Goal: Task Accomplishment & Management: Use online tool/utility

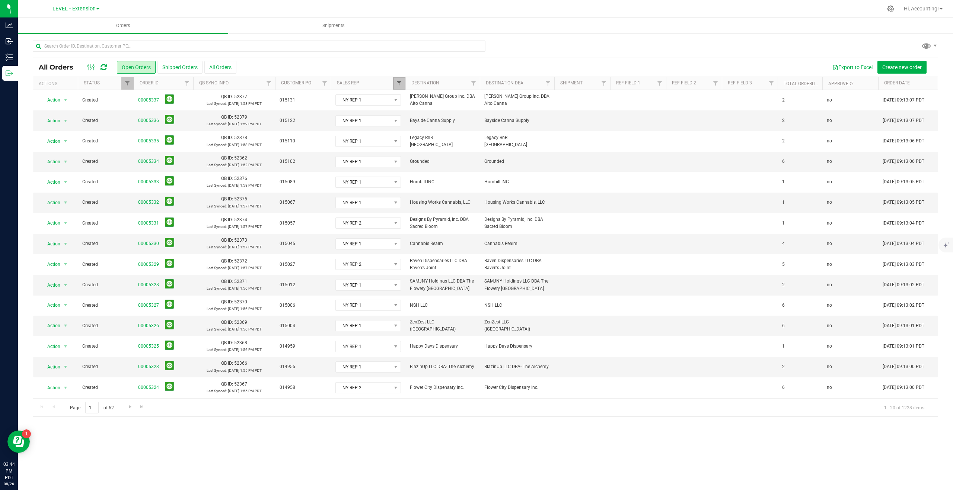
click at [399, 82] on span "Filter" at bounding box center [399, 83] width 6 height 6
click at [455, 246] on button "Clear" at bounding box center [456, 244] width 36 height 16
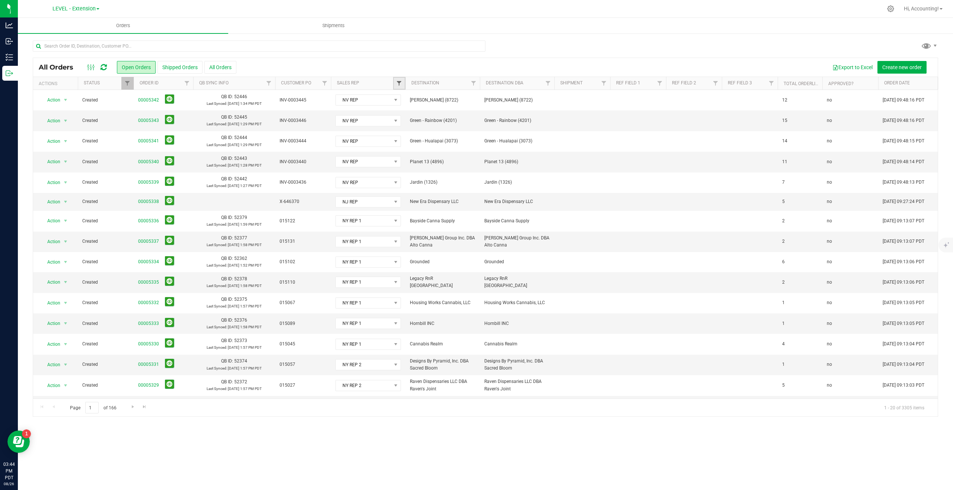
click at [399, 80] on span "Filter" at bounding box center [399, 83] width 6 height 6
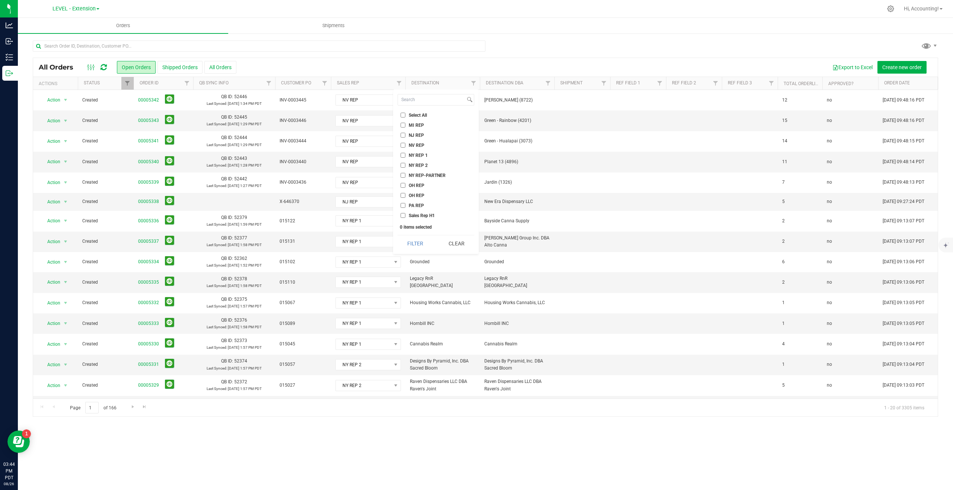
click at [401, 134] on input "NJ REP" at bounding box center [402, 135] width 5 height 5
checkbox input "true"
click at [409, 246] on button "Filter" at bounding box center [415, 244] width 36 height 16
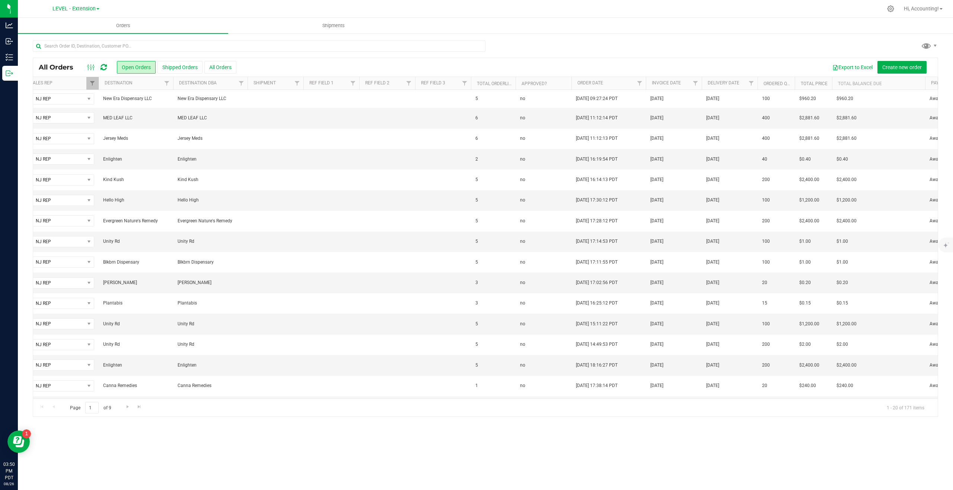
scroll to position [0, 181]
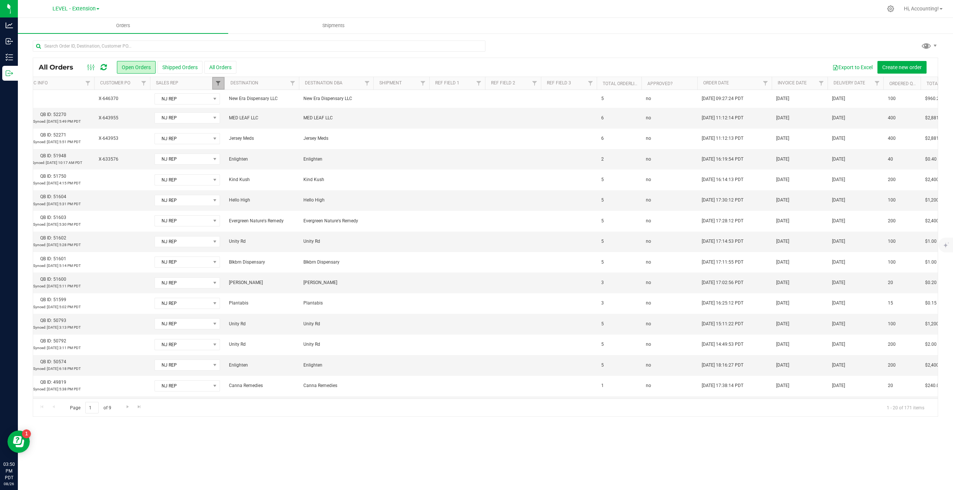
click at [217, 83] on span "Filter" at bounding box center [218, 83] width 6 height 6
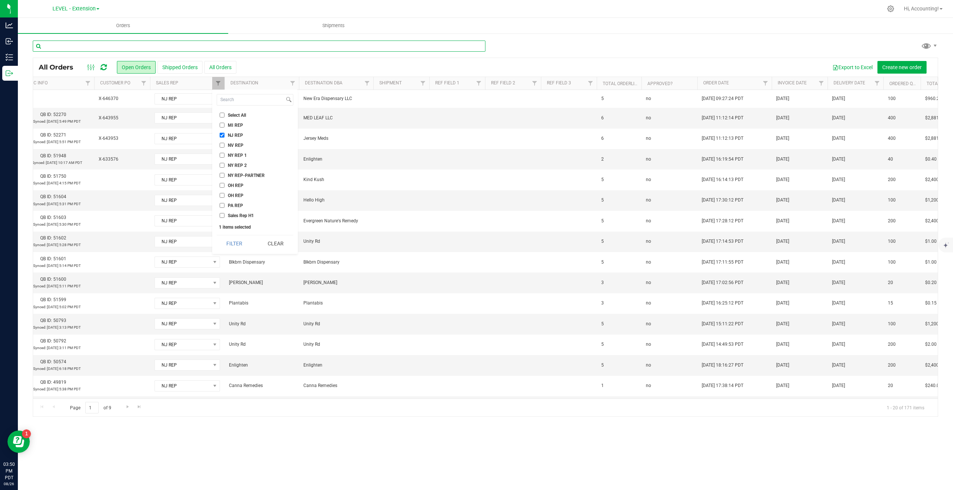
click at [262, 50] on input "text" at bounding box center [259, 46] width 452 height 11
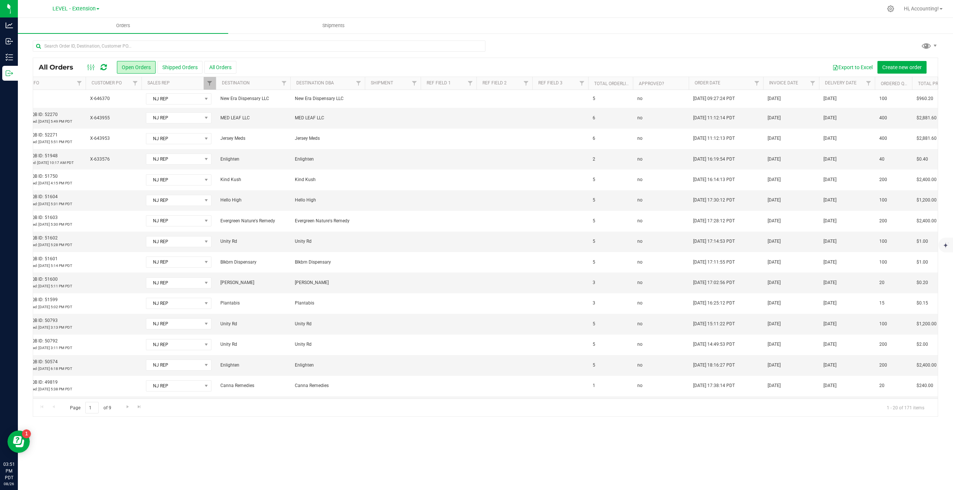
scroll to position [0, 148]
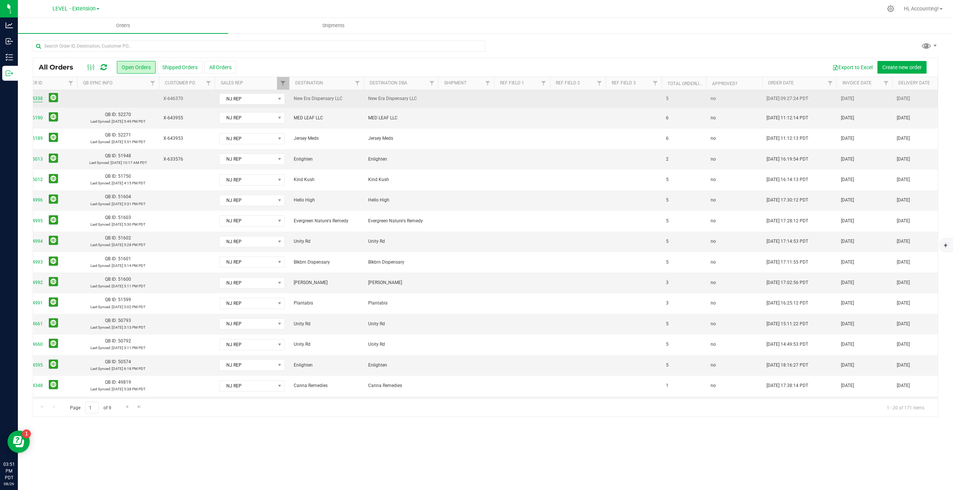
click at [36, 98] on link "00005338" at bounding box center [32, 98] width 21 height 7
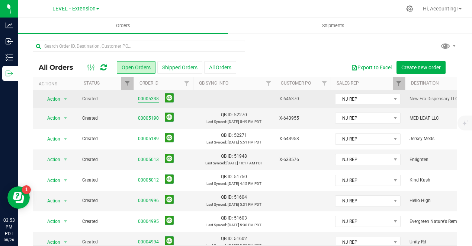
click at [148, 100] on link "00005338" at bounding box center [148, 98] width 21 height 7
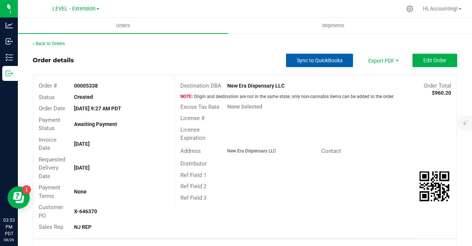
click at [310, 61] on span "Sync to QuickBooks" at bounding box center [320, 60] width 46 height 6
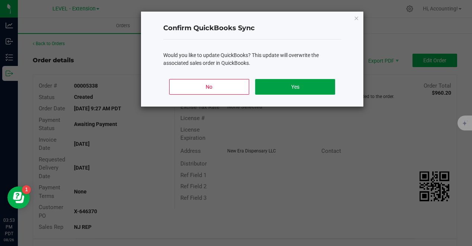
click at [262, 87] on button "Yes" at bounding box center [295, 87] width 80 height 16
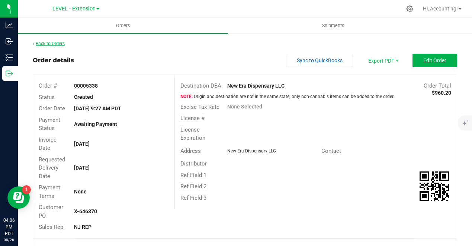
click at [58, 45] on link "Back to Orders" at bounding box center [49, 43] width 32 height 5
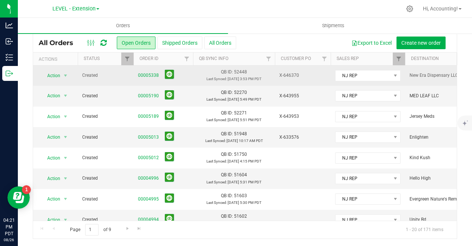
scroll to position [25, 0]
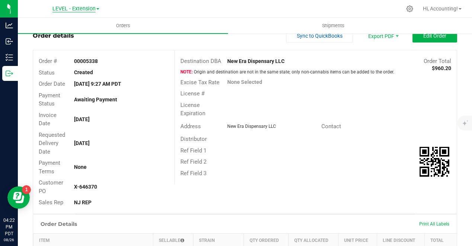
click at [84, 8] on span "LEVEL - Extension" at bounding box center [73, 9] width 43 height 7
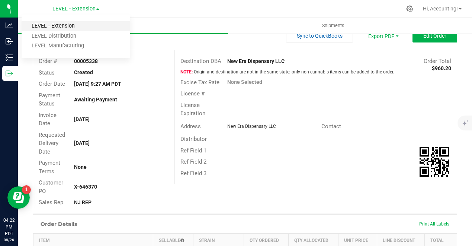
click at [67, 24] on link "LEVEL - Extension" at bounding box center [76, 26] width 109 height 10
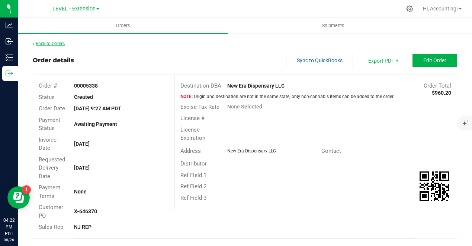
click at [62, 45] on link "Back to Orders" at bounding box center [49, 43] width 32 height 5
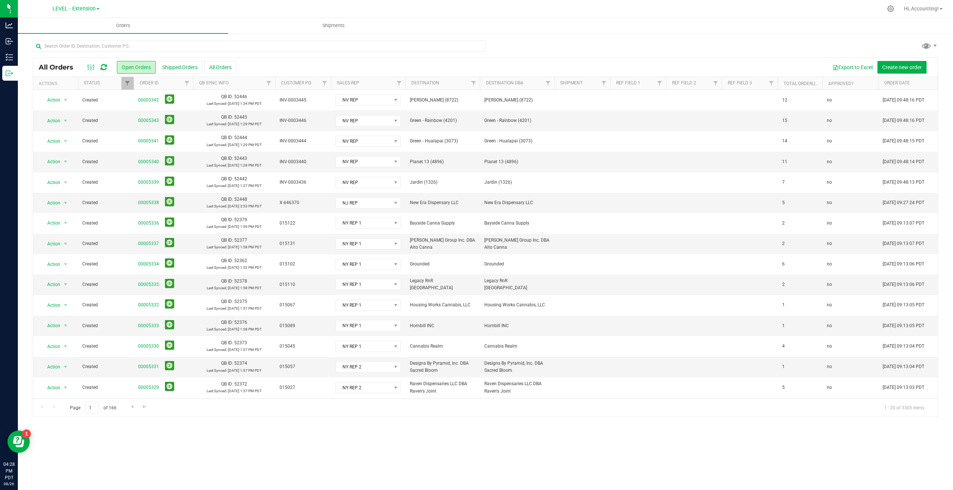
click at [404, 85] on div at bounding box center [405, 83] width 3 height 13
click at [400, 77] on link "Filter" at bounding box center [399, 83] width 12 height 13
click at [403, 135] on input "NJ REP" at bounding box center [402, 135] width 5 height 5
checkbox input "true"
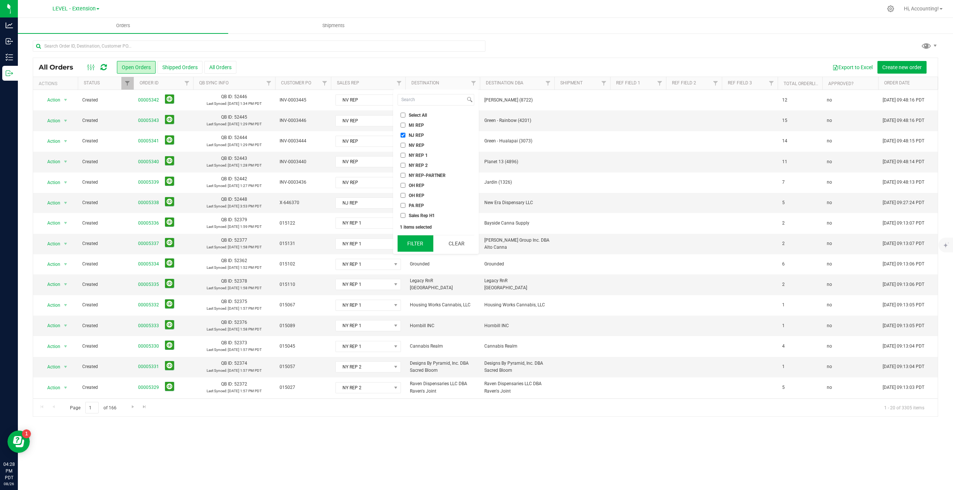
click at [411, 245] on button "Filter" at bounding box center [415, 244] width 36 height 16
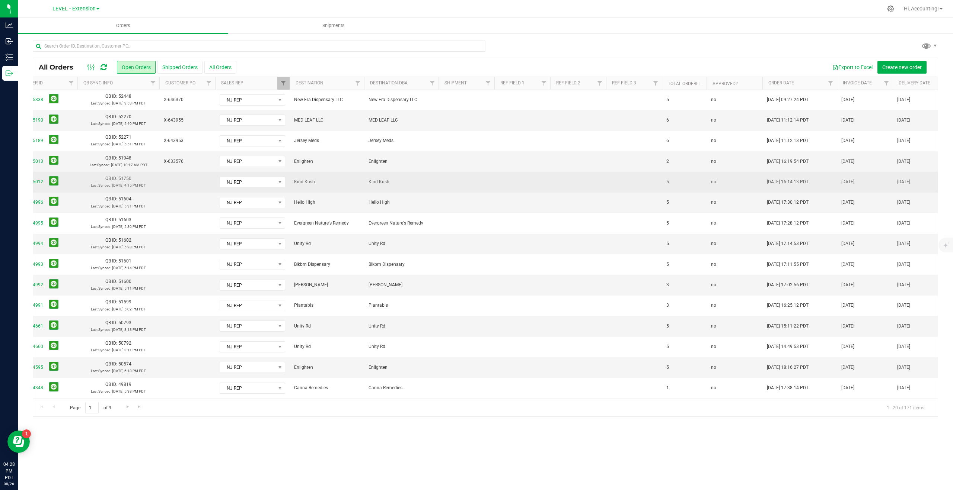
scroll to position [0, 112]
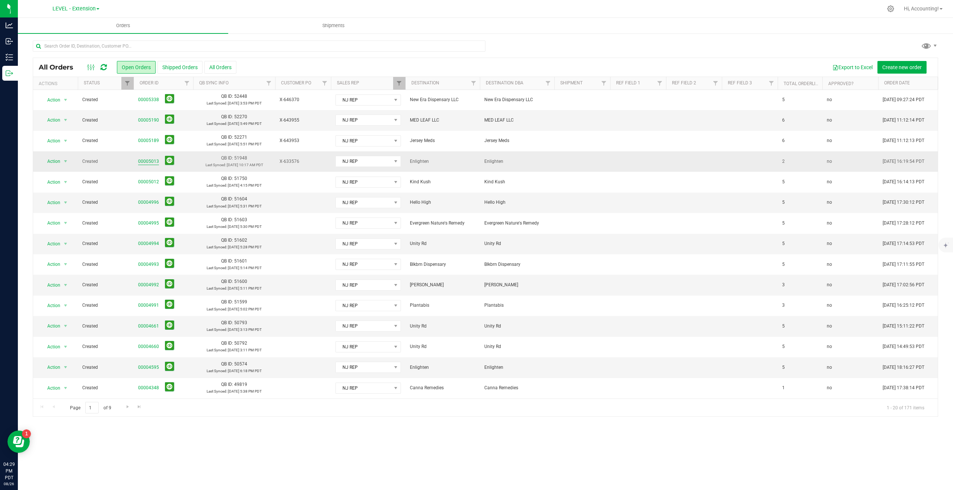
click at [143, 163] on link "00005013" at bounding box center [148, 161] width 21 height 7
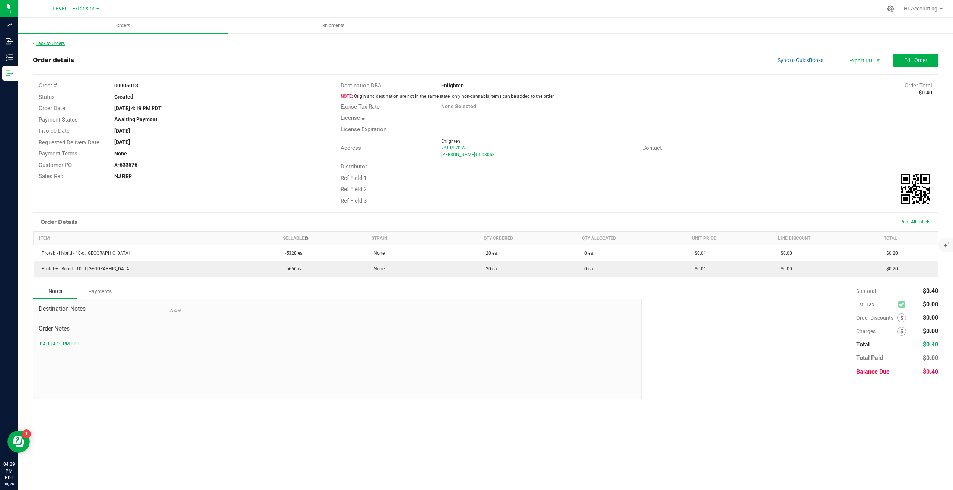
click at [59, 43] on link "Back to Orders" at bounding box center [49, 43] width 32 height 5
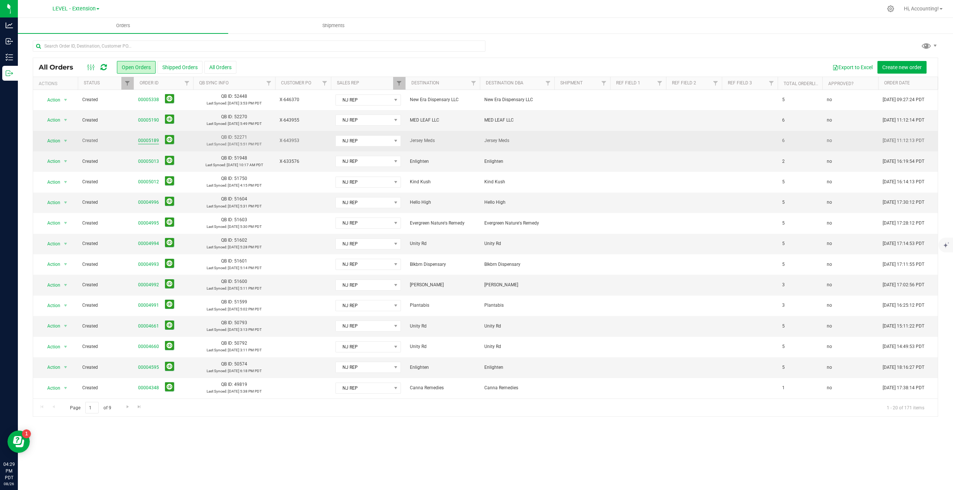
click at [150, 140] on link "00005189" at bounding box center [148, 140] width 21 height 7
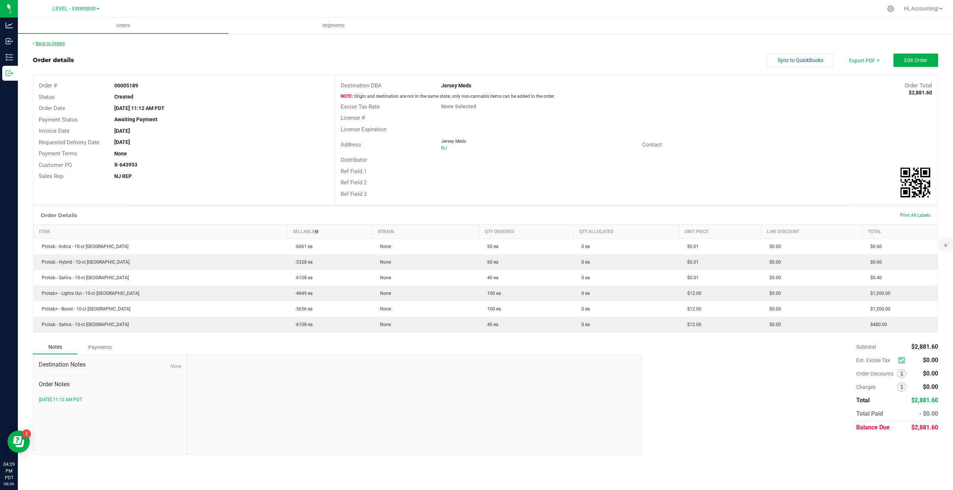
click at [58, 43] on link "Back to Orders" at bounding box center [49, 43] width 32 height 5
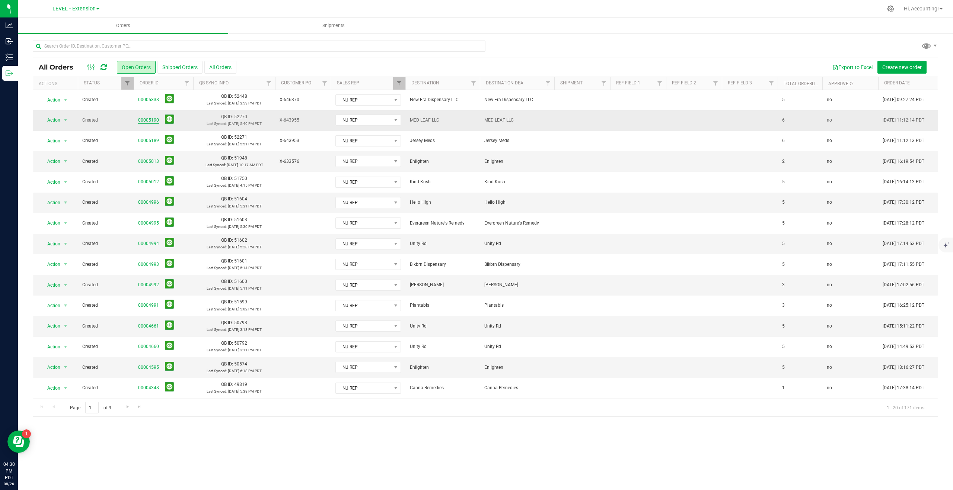
click at [152, 120] on link "00005190" at bounding box center [148, 120] width 21 height 7
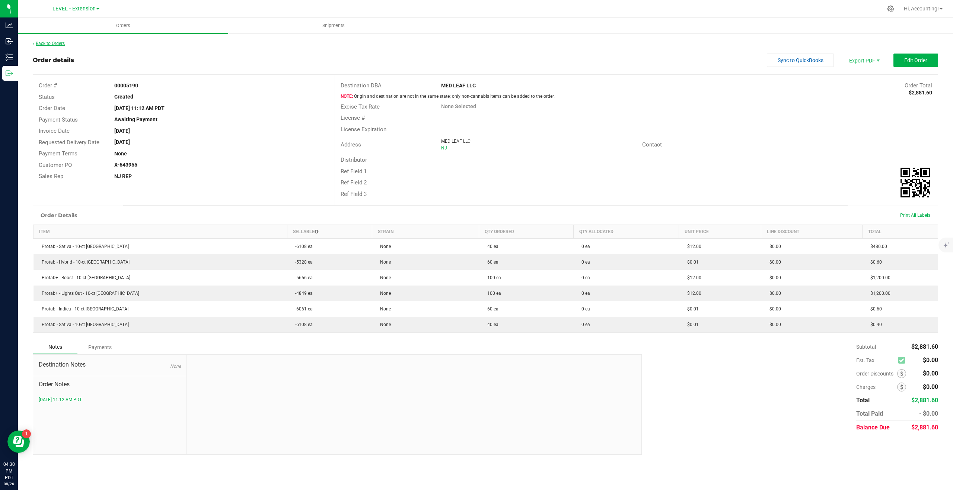
click at [50, 43] on link "Back to Orders" at bounding box center [49, 43] width 32 height 5
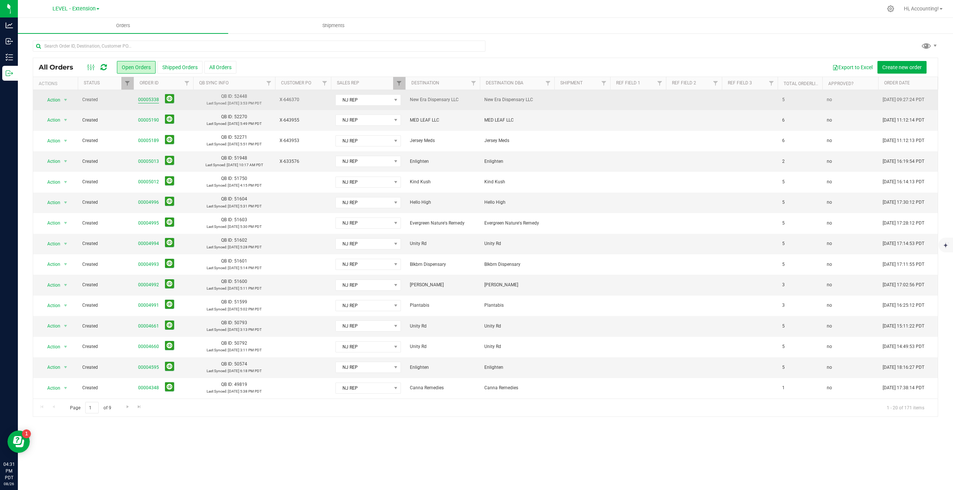
click at [158, 100] on link "00005338" at bounding box center [148, 99] width 21 height 7
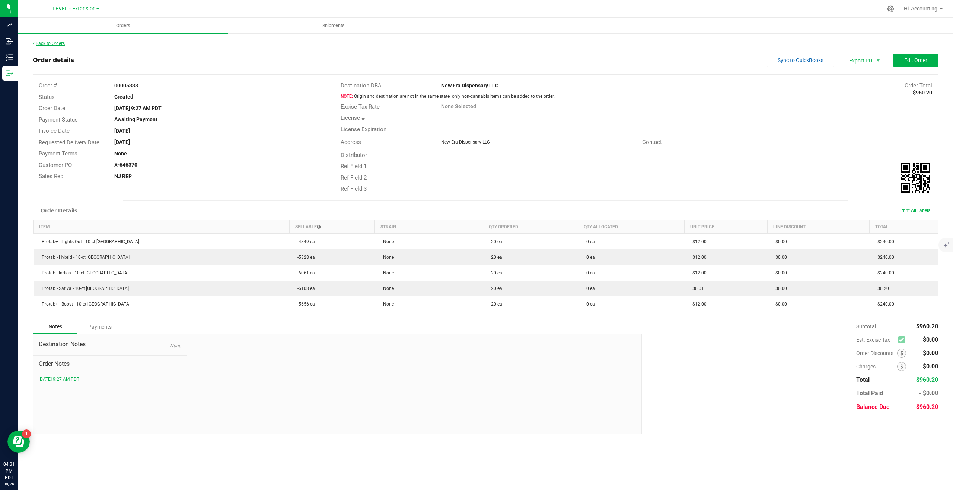
click at [49, 43] on link "Back to Orders" at bounding box center [49, 43] width 32 height 5
